Goal: Information Seeking & Learning: Learn about a topic

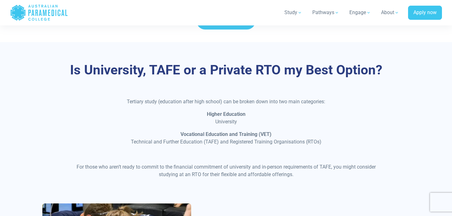
scroll to position [240, 0]
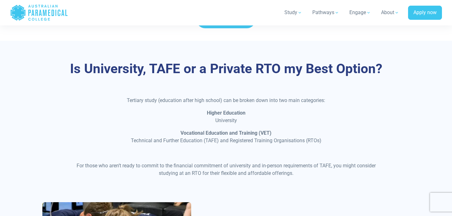
drag, startPoint x: 127, startPoint y: 97, endPoint x: 254, endPoint y: 139, distance: 133.4
click at [254, 139] on div "Tertiary study (education after high school) can be broken down into two main c…" at bounding box center [226, 139] width 312 height 85
drag, startPoint x: 327, startPoint y: 142, endPoint x: 202, endPoint y: 110, distance: 128.7
click at [202, 110] on div "Tertiary study (education after high school) can be broken down into two main c…" at bounding box center [226, 139] width 312 height 85
click at [202, 110] on p "Higher Education University" at bounding box center [226, 116] width 305 height 15
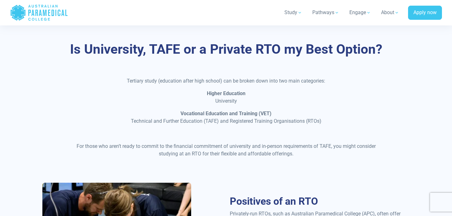
scroll to position [270, 0]
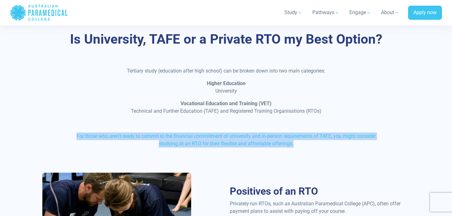
drag, startPoint x: 310, startPoint y: 140, endPoint x: 89, endPoint y: 121, distance: 222.1
click at [89, 121] on div "Tertiary study (education after high school) can be broken down into two main c…" at bounding box center [226, 109] width 312 height 85
click at [89, 121] on p at bounding box center [226, 124] width 305 height 8
drag, startPoint x: 81, startPoint y: 126, endPoint x: 298, endPoint y: 144, distance: 218.5
click at [299, 144] on div "Tertiary study (education after high school) can be broken down into two main c…" at bounding box center [226, 109] width 312 height 85
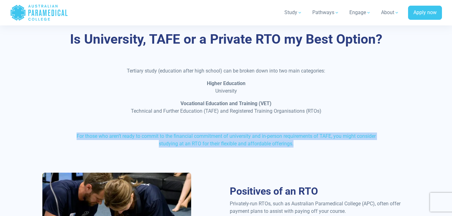
click at [298, 144] on p "For those who aren’t ready to commit to the financial commitment of university …" at bounding box center [226, 139] width 305 height 15
drag, startPoint x: 298, startPoint y: 144, endPoint x: 59, endPoint y: 128, distance: 239.7
click at [59, 128] on div "Tertiary study (education after high school) can be broken down into two main c…" at bounding box center [226, 119] width 375 height 105
drag, startPoint x: 59, startPoint y: 128, endPoint x: 318, endPoint y: 141, distance: 259.2
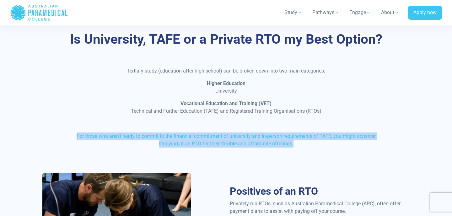
click at [318, 141] on div "Tertiary study (education after high school) can be broken down into two main c…" at bounding box center [226, 119] width 375 height 105
click at [318, 141] on p "For those who aren’t ready to commit to the financial commitment of university …" at bounding box center [226, 139] width 305 height 15
drag, startPoint x: 318, startPoint y: 141, endPoint x: 44, endPoint y: 124, distance: 275.1
click at [44, 124] on div "Tertiary study (education after high school) can be broken down into two main c…" at bounding box center [226, 119] width 375 height 105
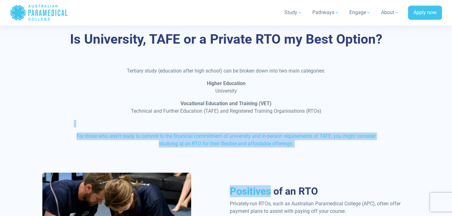
drag, startPoint x: 44, startPoint y: 124, endPoint x: 324, endPoint y: 177, distance: 284.9
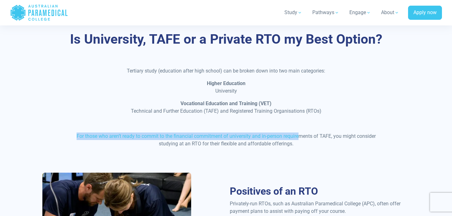
drag, startPoint x: 71, startPoint y: 135, endPoint x: 300, endPoint y: 135, distance: 228.8
click at [301, 135] on div "Tertiary study (education after high school) can be broken down into two main c…" at bounding box center [226, 109] width 312 height 85
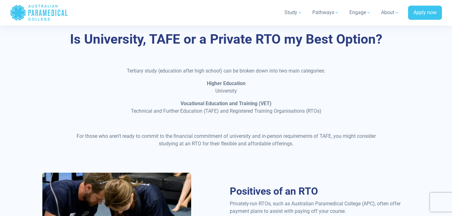
click at [299, 148] on div "Tertiary study (education after high school) can be broken down into two main c…" at bounding box center [226, 109] width 312 height 85
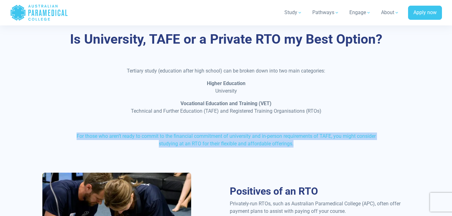
drag, startPoint x: 299, startPoint y: 142, endPoint x: 76, endPoint y: 126, distance: 224.0
click at [76, 126] on div "Tertiary study (education after high school) can be broken down into two main c…" at bounding box center [226, 109] width 312 height 85
click at [76, 126] on p at bounding box center [226, 124] width 305 height 8
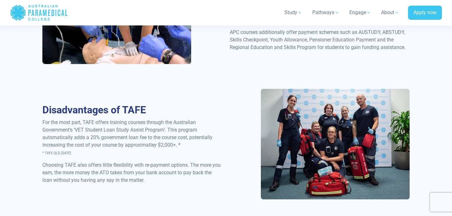
scroll to position [515, 0]
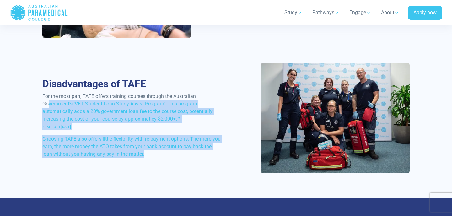
drag, startPoint x: 165, startPoint y: 152, endPoint x: 47, endPoint y: 102, distance: 128.4
click at [47, 102] on div "Disadvantages of TAFE For the most part, TAFE offers training courses through t…" at bounding box center [132, 120] width 187 height 85
click at [47, 102] on p "For the most part, TAFE offers training courses through the Australian Governme…" at bounding box center [132, 112] width 180 height 38
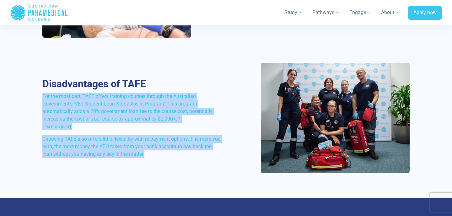
drag, startPoint x: 38, startPoint y: 93, endPoint x: 141, endPoint y: 158, distance: 122.0
click at [141, 158] on div "Disadvantages of TAFE For the most part, TAFE offers training courses through t…" at bounding box center [132, 120] width 187 height 85
drag, startPoint x: 145, startPoint y: 157, endPoint x: 39, endPoint y: 96, distance: 121.7
click at [39, 96] on div "Disadvantages of TAFE For the most part, TAFE offers training courses through t…" at bounding box center [132, 120] width 187 height 85
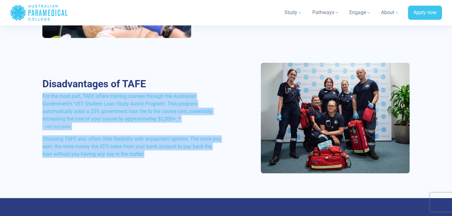
click at [39, 96] on div "Disadvantages of TAFE For the most part, TAFE offers training courses through t…" at bounding box center [132, 120] width 187 height 85
drag, startPoint x: 39, startPoint y: 96, endPoint x: 147, endPoint y: 159, distance: 124.6
click at [147, 159] on div "Disadvantages of TAFE For the most part, TAFE offers training courses through t…" at bounding box center [132, 120] width 187 height 85
click at [147, 158] on div "Disadvantages of TAFE For the most part, TAFE offers training courses through t…" at bounding box center [132, 120] width 187 height 85
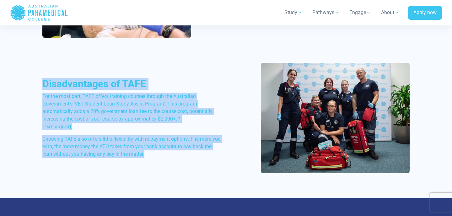
drag, startPoint x: 147, startPoint y: 158, endPoint x: 13, endPoint y: 88, distance: 151.6
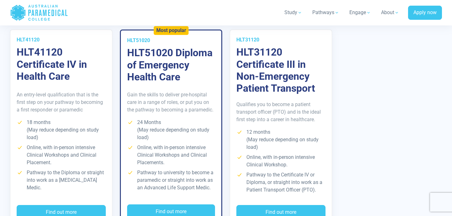
scroll to position [1220, 0]
